Goal: Find specific page/section

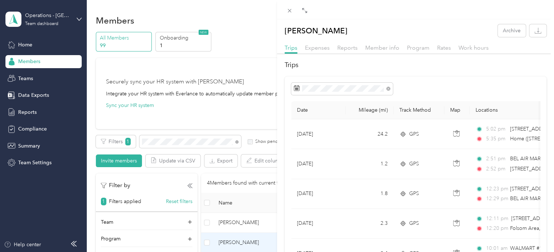
click at [161, 142] on div "[PERSON_NAME] Archive Trips Expenses Reports Member info Program Rates Work hou…" at bounding box center [277, 126] width 554 height 252
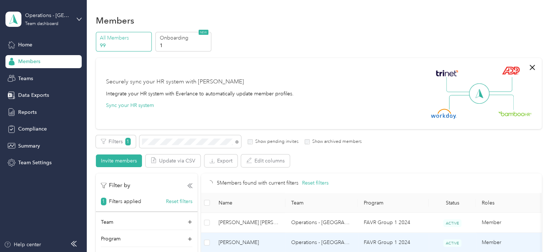
click at [242, 241] on div "5 Members found with current filters Reset filters Name Team Program Status Rol…" at bounding box center [371, 252] width 341 height 157
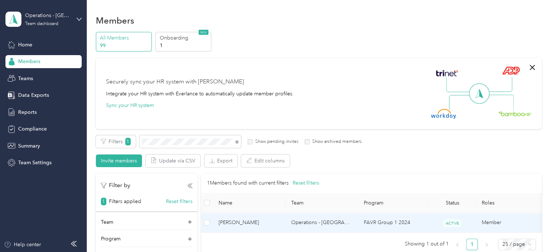
click at [273, 226] on span "[PERSON_NAME]" at bounding box center [249, 223] width 61 height 8
